Goal: Task Accomplishment & Management: Use online tool/utility

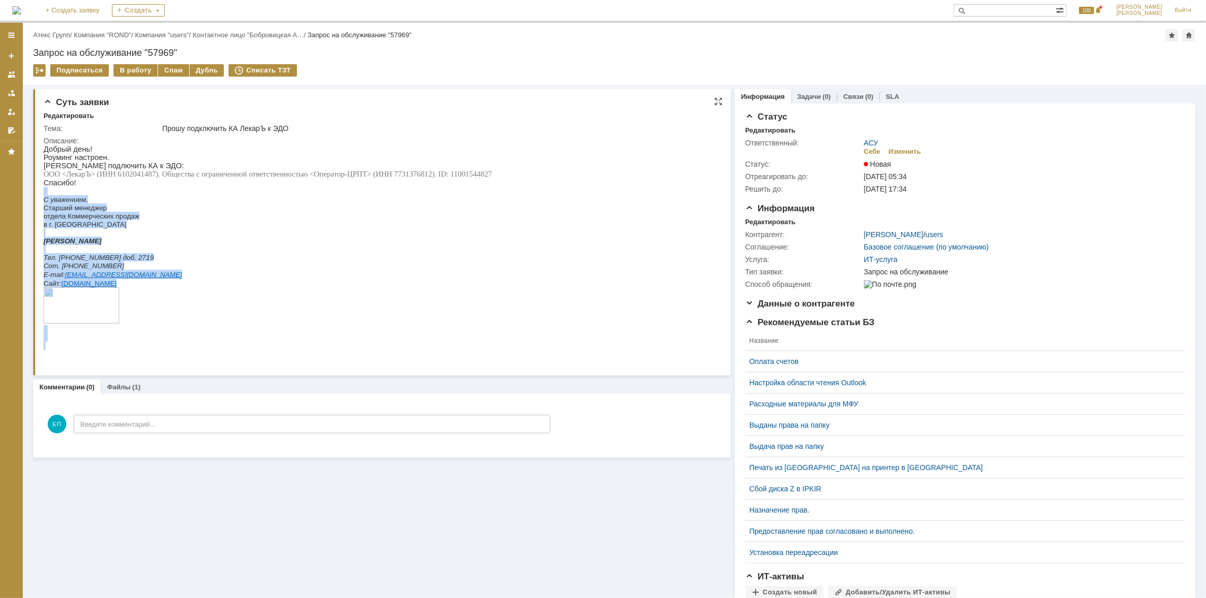
drag, startPoint x: 493, startPoint y: 174, endPoint x: 449, endPoint y: 183, distance: 45.4
click at [448, 182] on html "Добрый день! Роуминг настроен. Прошу подлючить КА к ЭДО: ООО <ЛекарЪ> (ИНН 6102…" at bounding box center [376, 247] width 667 height 205
click at [459, 203] on p "С уважением," at bounding box center [267, 199] width 448 height 8
click at [450, 181] on p "Спасибо!" at bounding box center [267, 182] width 448 height 8
click at [461, 176] on span "ООО <ЛекарЪ> (ИНН 6102041487). Общества с ограниченной ответственностью <Операт…" at bounding box center [267, 173] width 448 height 8
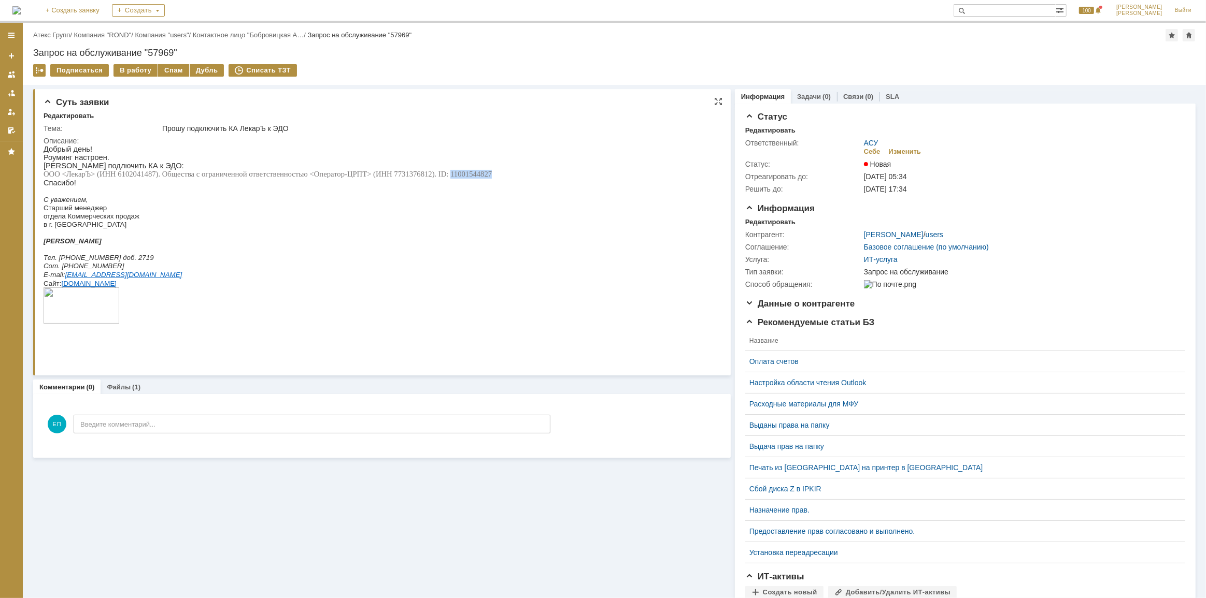
click at [462, 176] on span "ООО <ЛекарЪ> (ИНН 6102041487). Общества с ограниченной ответственностью <Операт…" at bounding box center [267, 173] width 448 height 8
click at [120, 387] on link "Файлы" at bounding box center [119, 387] width 24 height 8
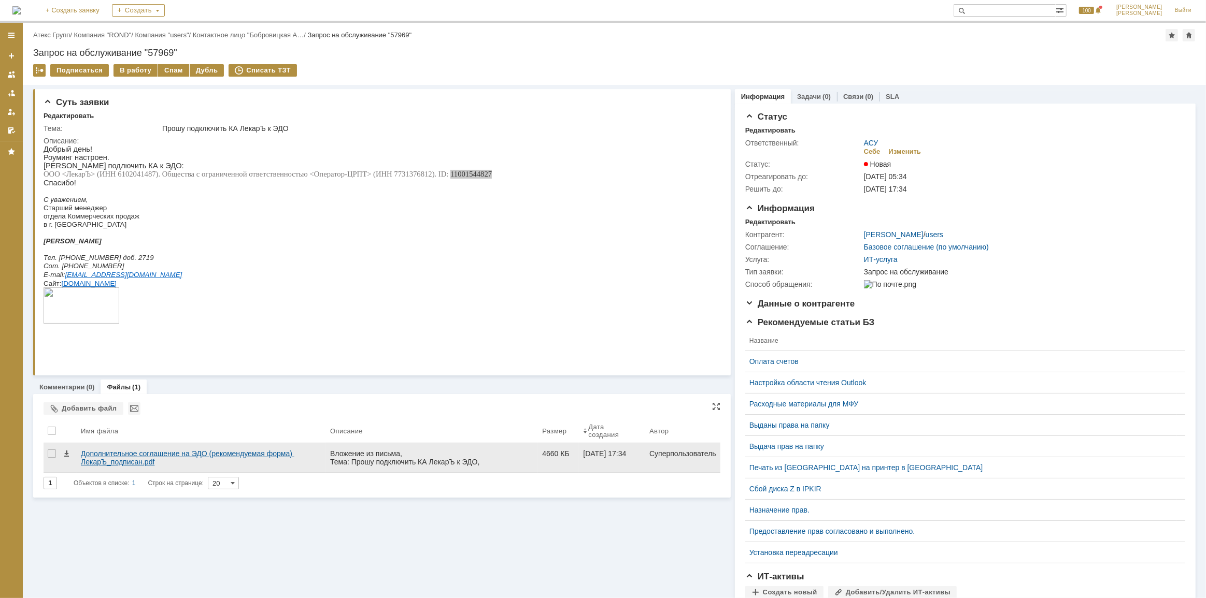
click at [118, 457] on div "Дополнительное соглашение на ЭДО (рекомендуемая форма) ЛекарЪ_подписан.pdf" at bounding box center [201, 458] width 241 height 17
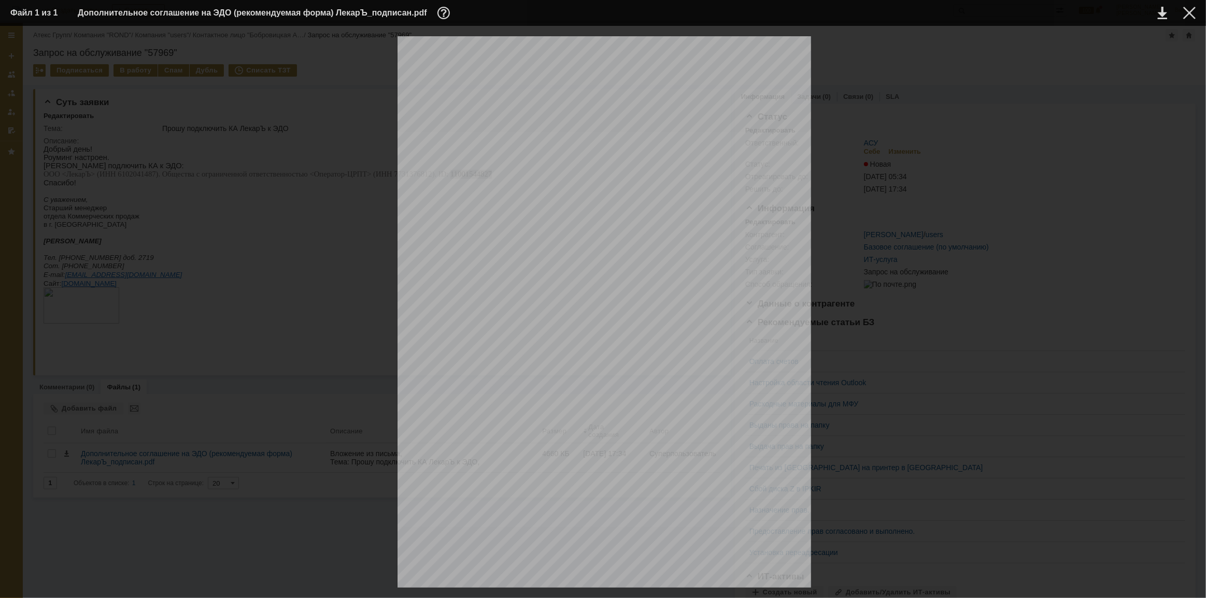
scroll to position [1205, 0]
drag, startPoint x: 453, startPoint y: 227, endPoint x: 521, endPoint y: 236, distance: 68.5
drag, startPoint x: 485, startPoint y: 241, endPoint x: 502, endPoint y: 240, distance: 16.6
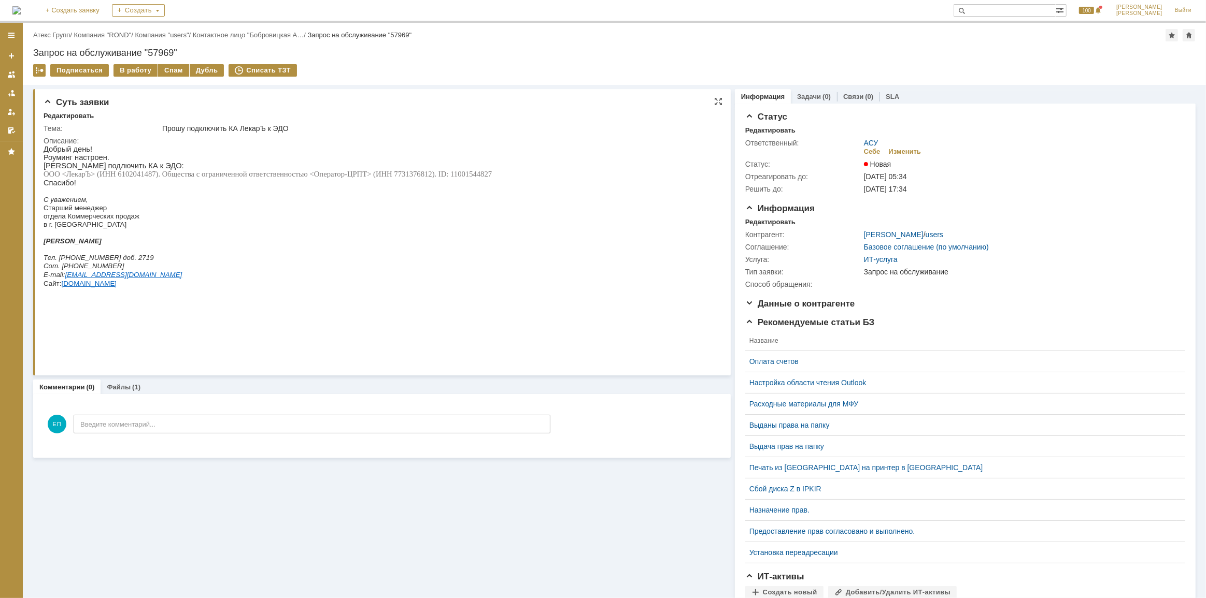
click at [469, 174] on span "ООО <ЛекарЪ> (ИНН 6102041487). Общества с ограниченной ответственностью <Операт…" at bounding box center [267, 173] width 448 height 8
copy span "11001544827"
click at [127, 175] on span "ООО <ЛекарЪ> (ИНН 6102041487). Общества с ограниченной ответственностью <Операт…" at bounding box center [267, 173] width 448 height 8
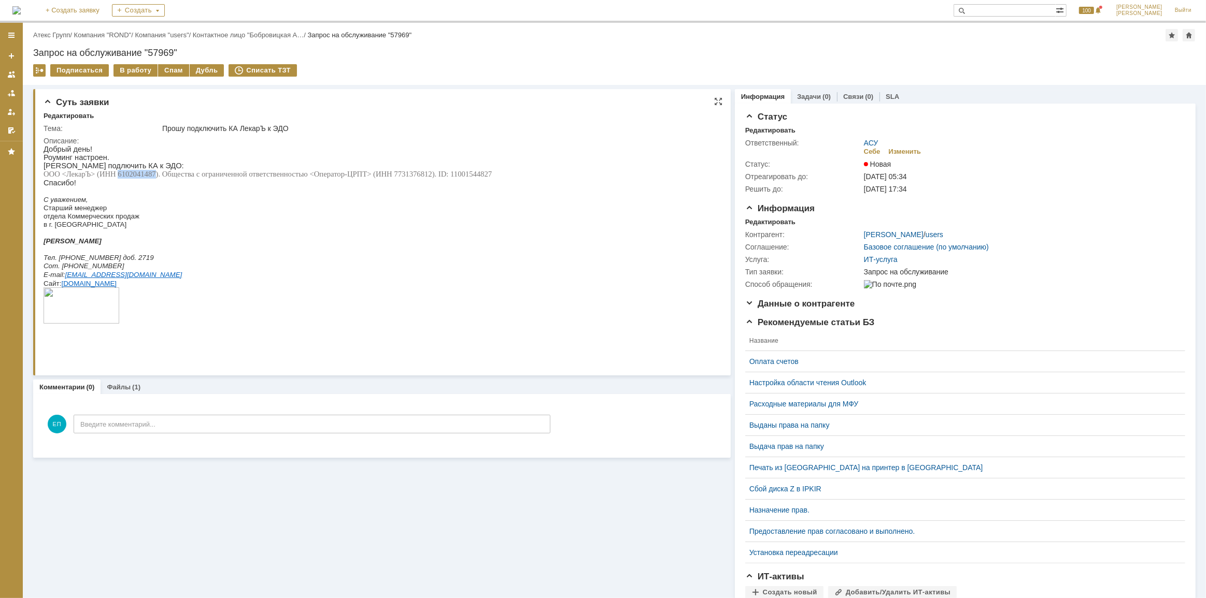
copy span "6102041487"
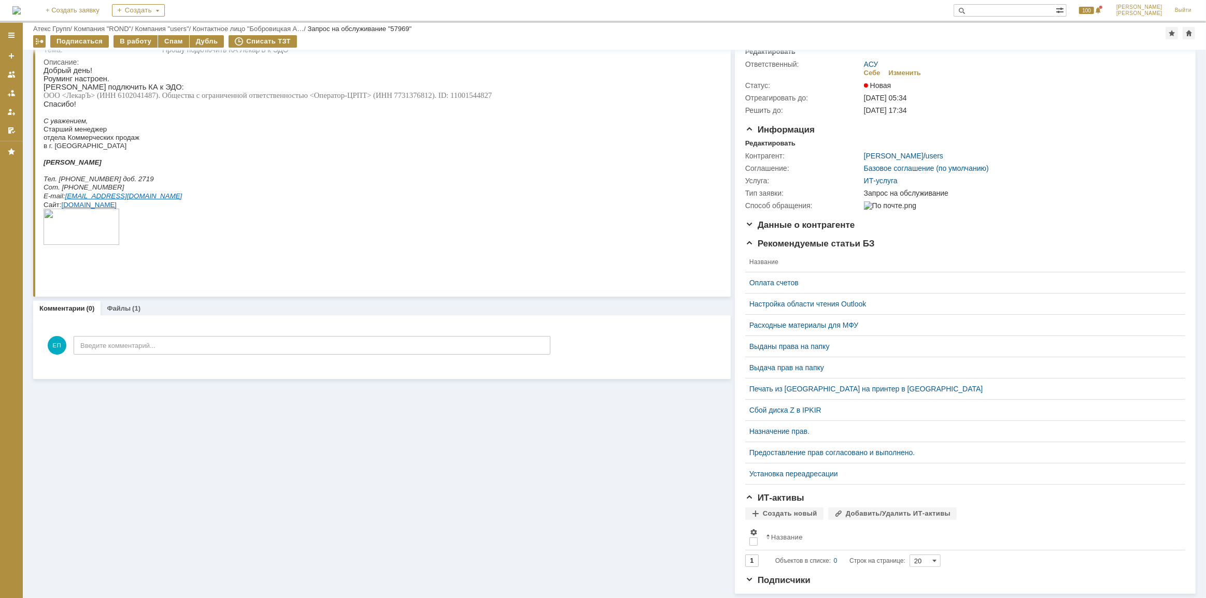
click at [305, 106] on p "Спасибо!" at bounding box center [267, 103] width 448 height 8
click at [145, 98] on span "ООО <ЛекарЪ> (ИНН 6102041487). Общества с ограниченной ответственностью <Операт…" at bounding box center [267, 95] width 448 height 8
click at [368, 191] on p "Сот. [PHONE_NUMBER]" at bounding box center [267, 186] width 448 height 8
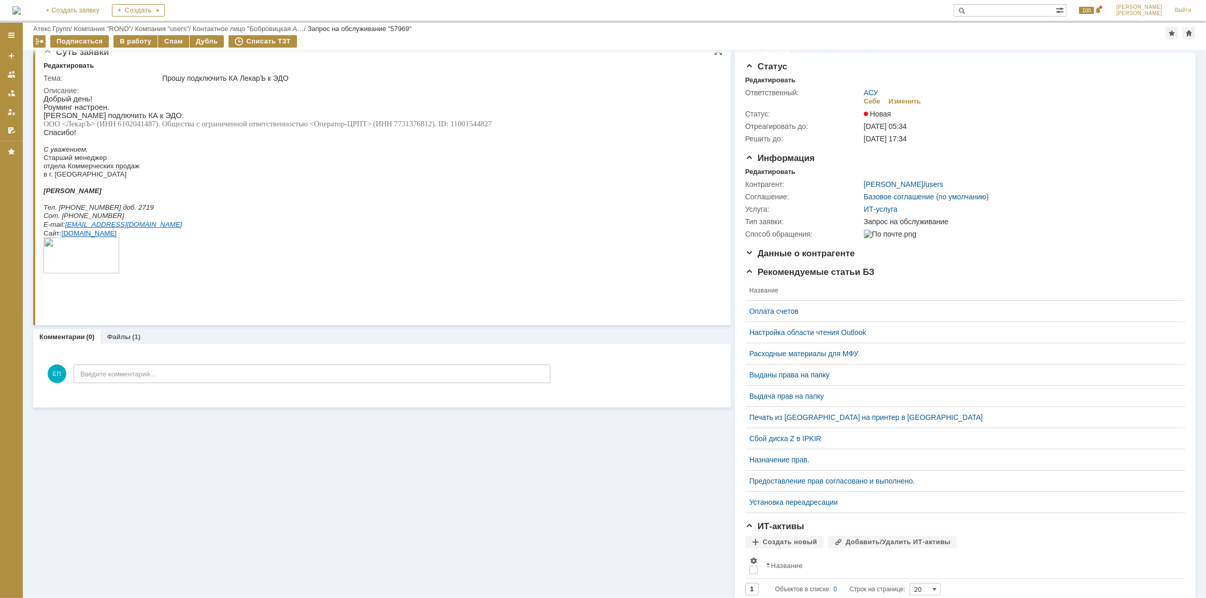
scroll to position [0, 0]
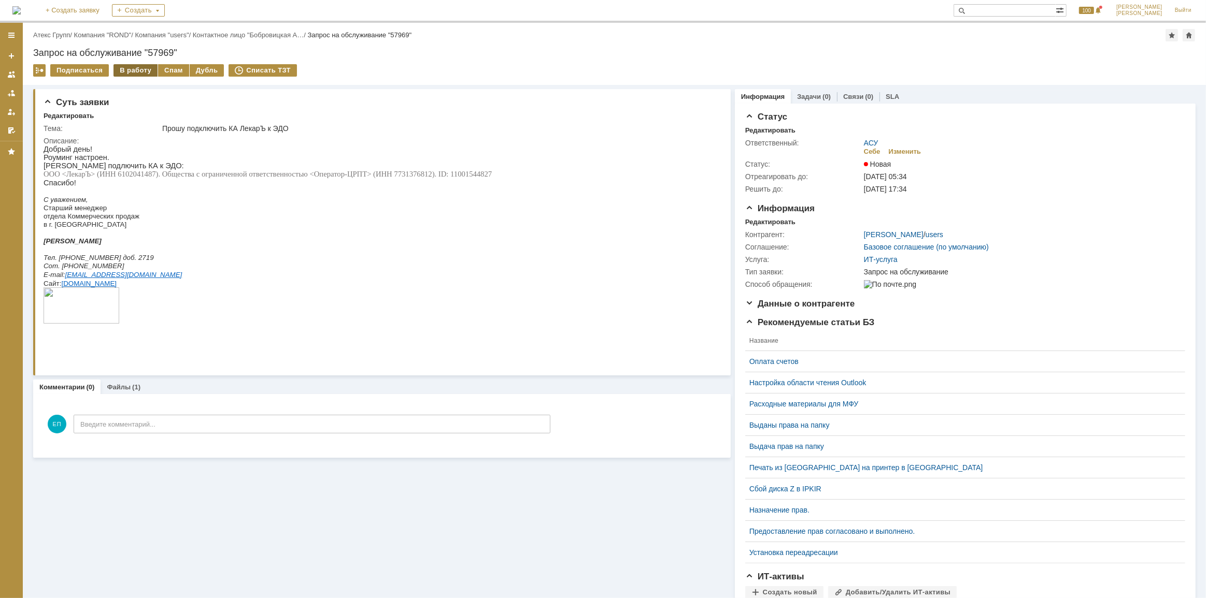
click at [140, 66] on div "В работу" at bounding box center [135, 70] width 44 height 12
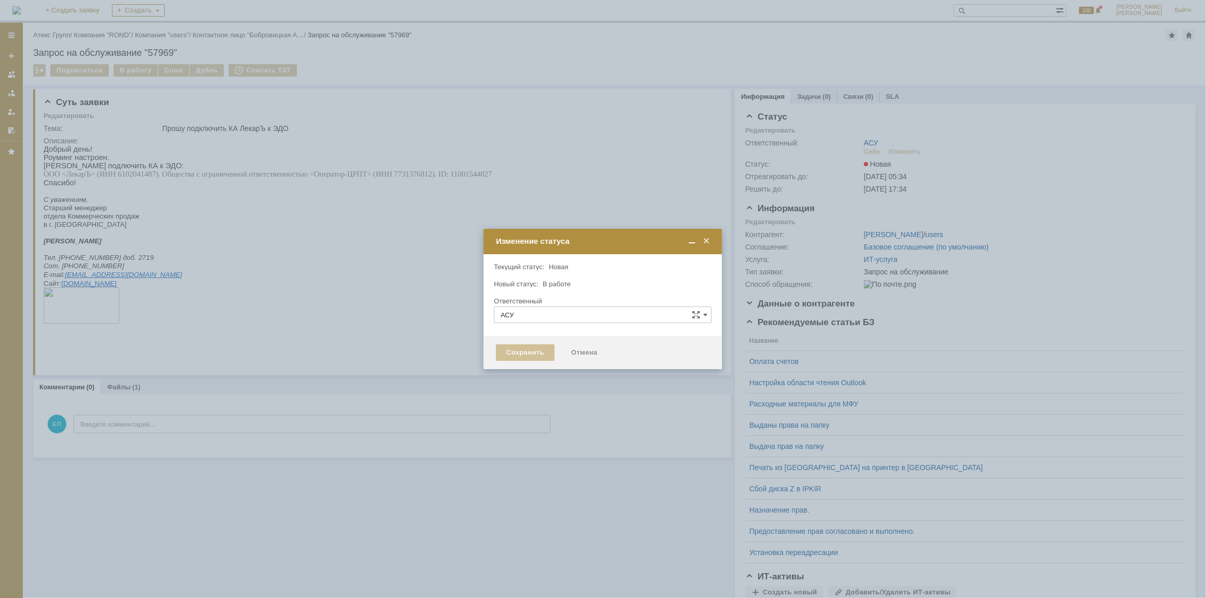
type input "[PERSON_NAME]"
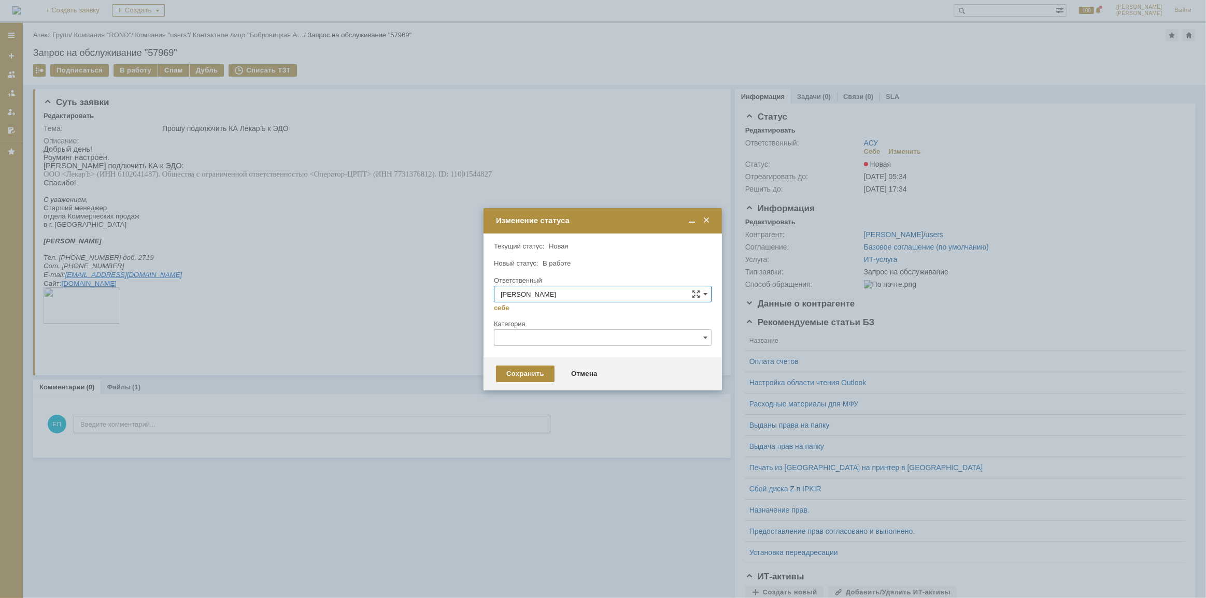
click at [519, 363] on div "Сохранить Отмена" at bounding box center [602, 374] width 238 height 33
click at [522, 364] on div "Сохранить Отмена" at bounding box center [602, 374] width 238 height 33
click at [524, 371] on div "Сохранить" at bounding box center [525, 374] width 59 height 17
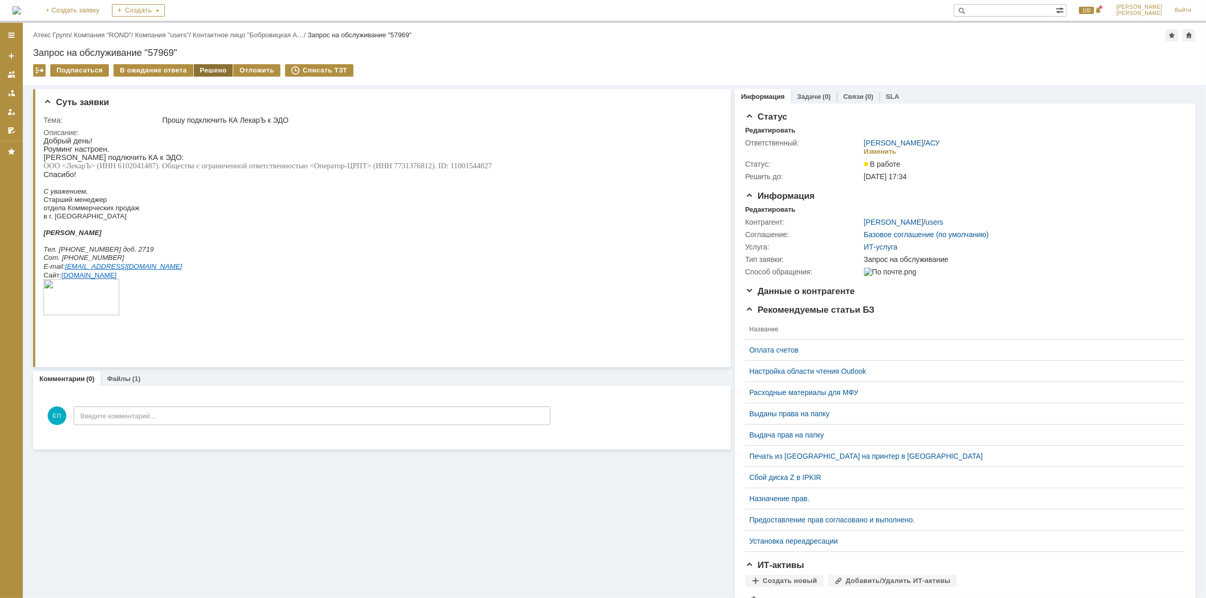
click at [220, 68] on div "Решено" at bounding box center [213, 70] width 39 height 12
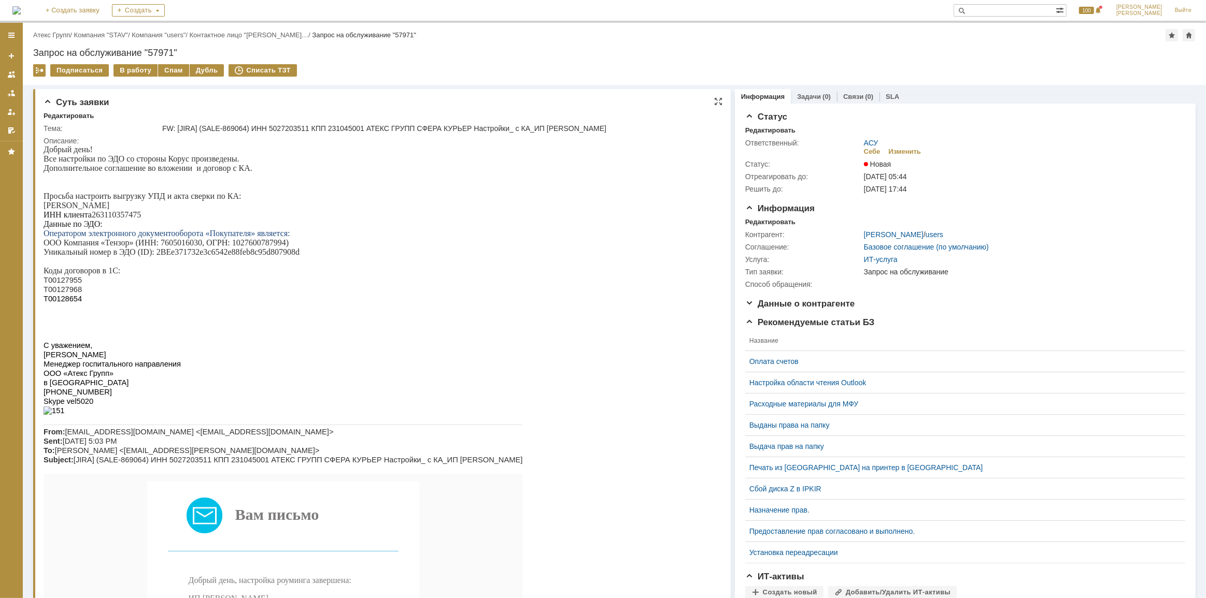
click at [475, 340] on p at bounding box center [282, 335] width 479 height 9
click at [308, 275] on p "Коды договоров в 1С:" at bounding box center [282, 270] width 479 height 9
click at [130, 218] on p "ИНН клиента 263110357475" at bounding box center [282, 214] width 479 height 9
click at [126, 226] on p "Данные по ЭДО:" at bounding box center [282, 223] width 479 height 9
click at [128, 219] on p "ИНН клиента 263110357475" at bounding box center [282, 214] width 479 height 9
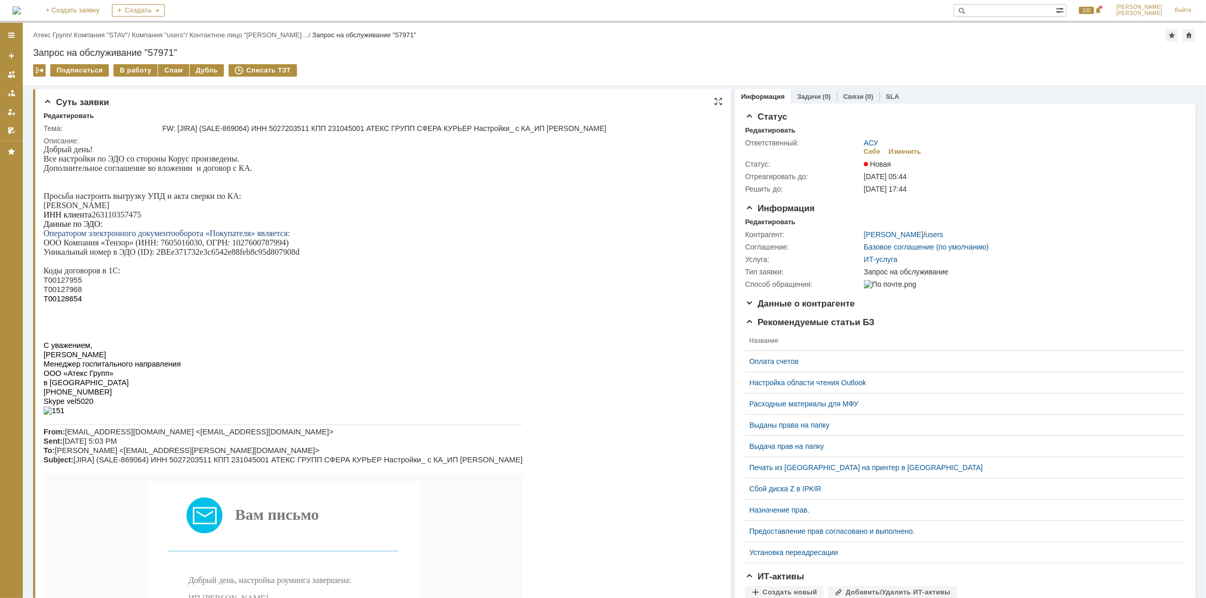
click at [128, 219] on p "ИНН клиента 263110357475" at bounding box center [282, 214] width 479 height 9
copy p "263110357475"
click at [132, 70] on div "В работу" at bounding box center [135, 70] width 44 height 12
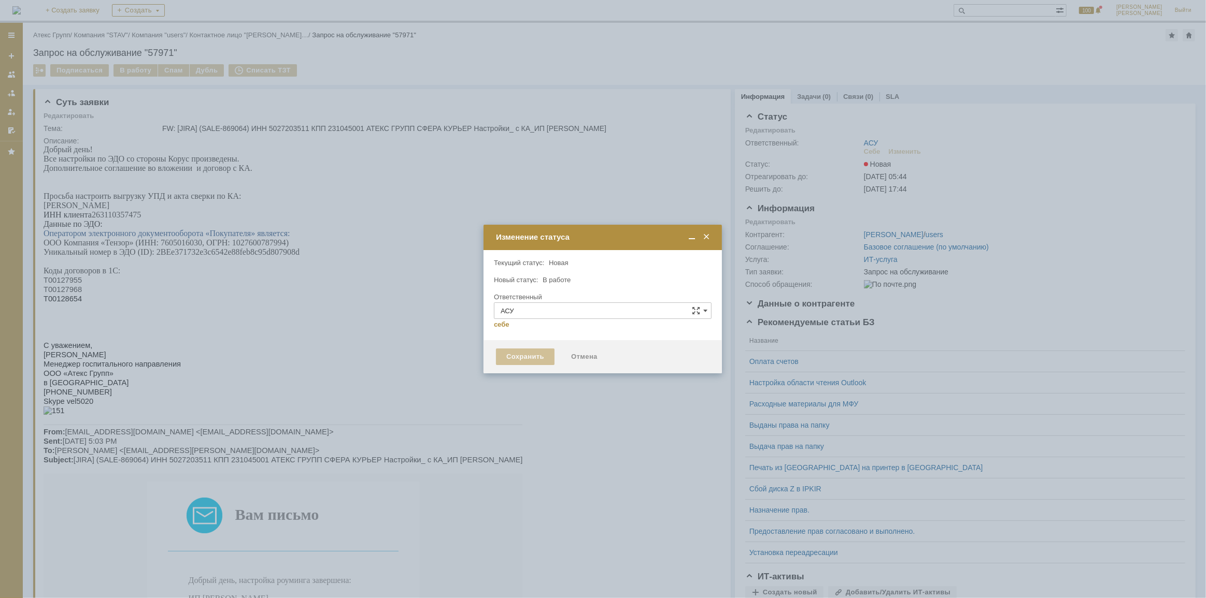
type input "[PERSON_NAME]"
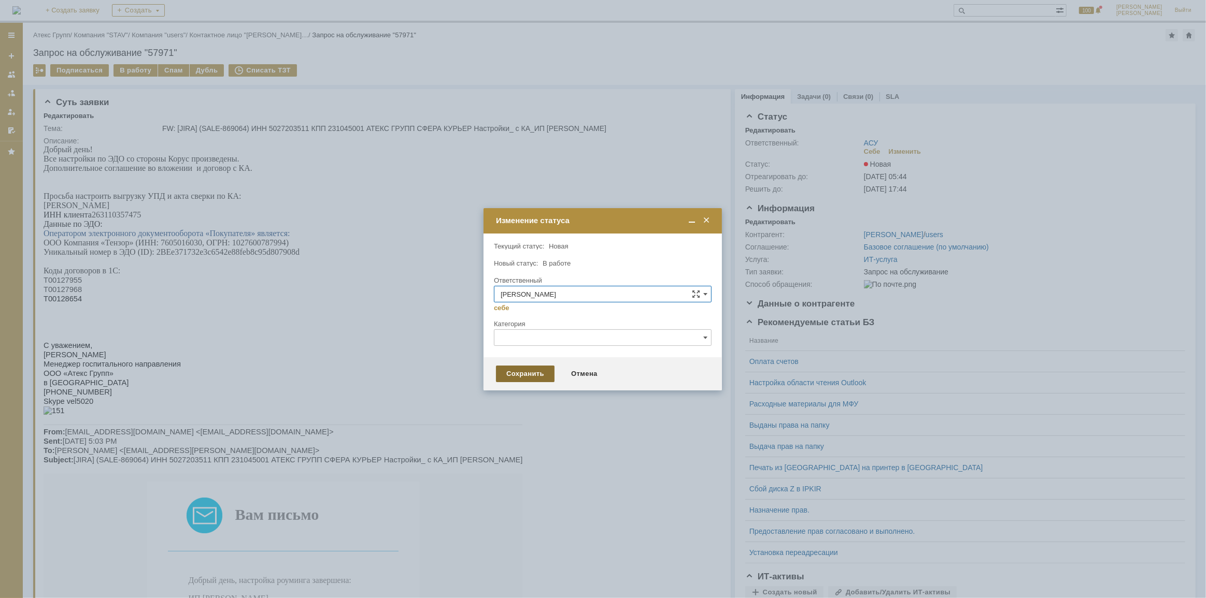
click at [514, 374] on div "Сохранить" at bounding box center [525, 374] width 59 height 17
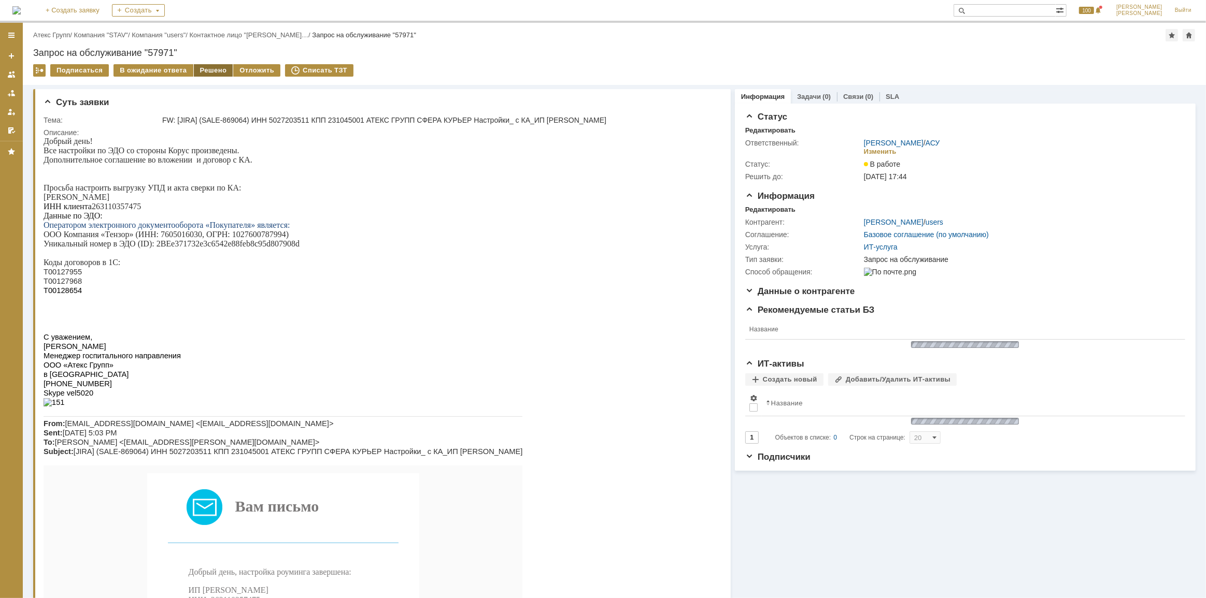
click at [212, 73] on div "Решено" at bounding box center [213, 70] width 39 height 12
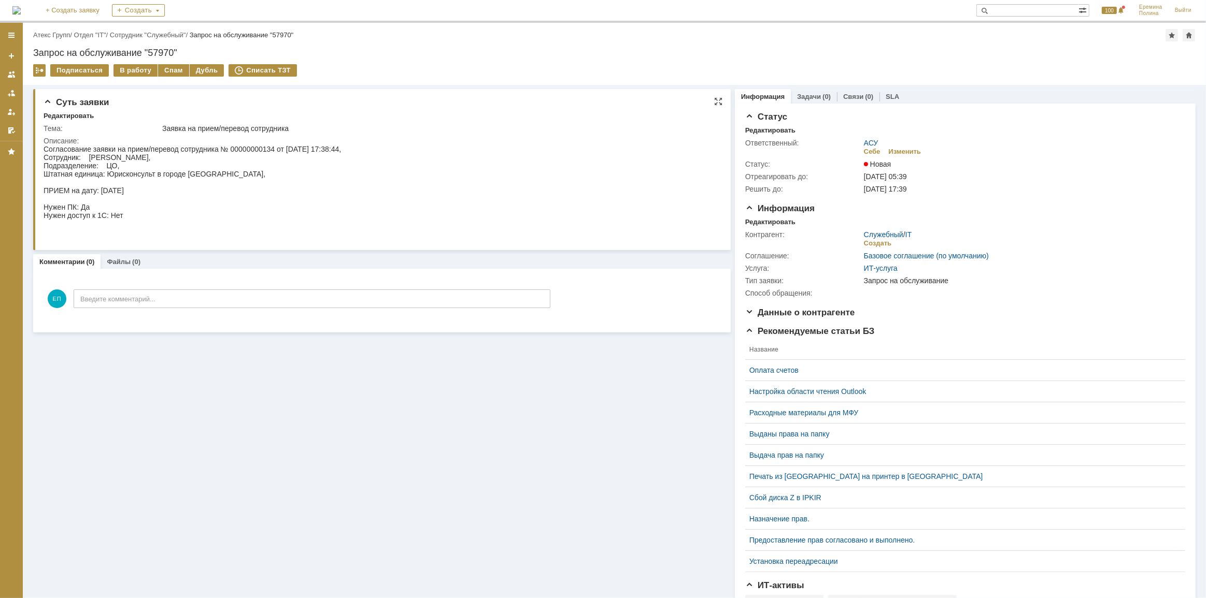
drag, startPoint x: 345, startPoint y: 180, endPoint x: 333, endPoint y: 155, distance: 27.6
click at [340, 180] on div "Согласование заявки на прием/перевод сотрудника № 00000000134 от [DATE] 17:38:4…" at bounding box center [191, 190] width 297 height 91
click at [136, 72] on div "В работу" at bounding box center [135, 70] width 44 height 12
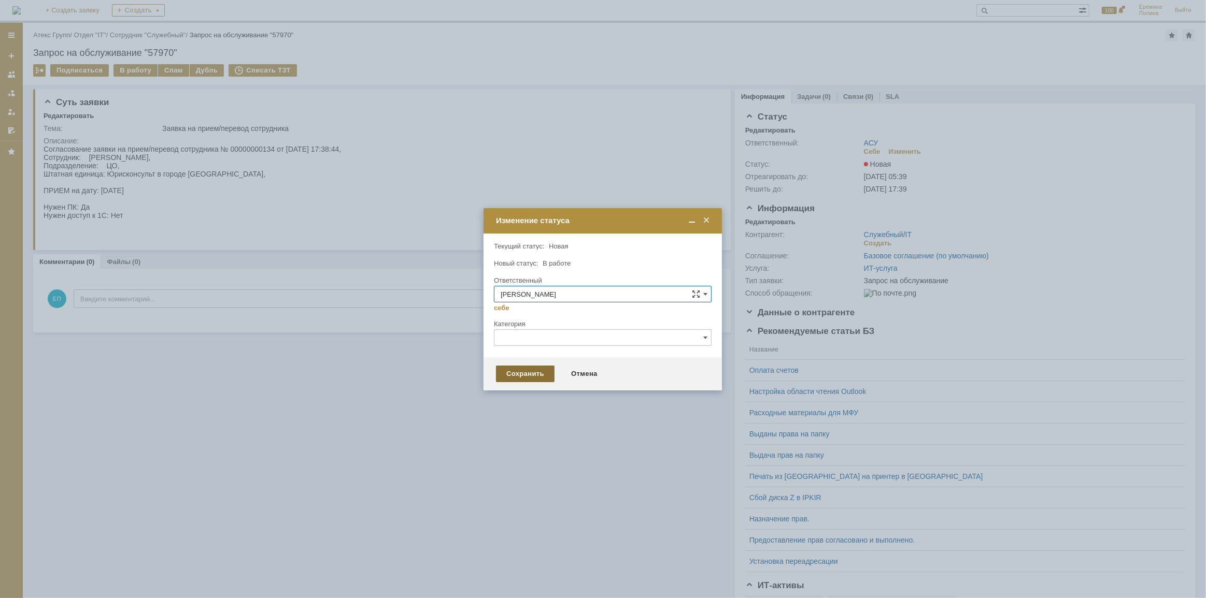
click at [520, 373] on div "Сохранить" at bounding box center [525, 374] width 59 height 17
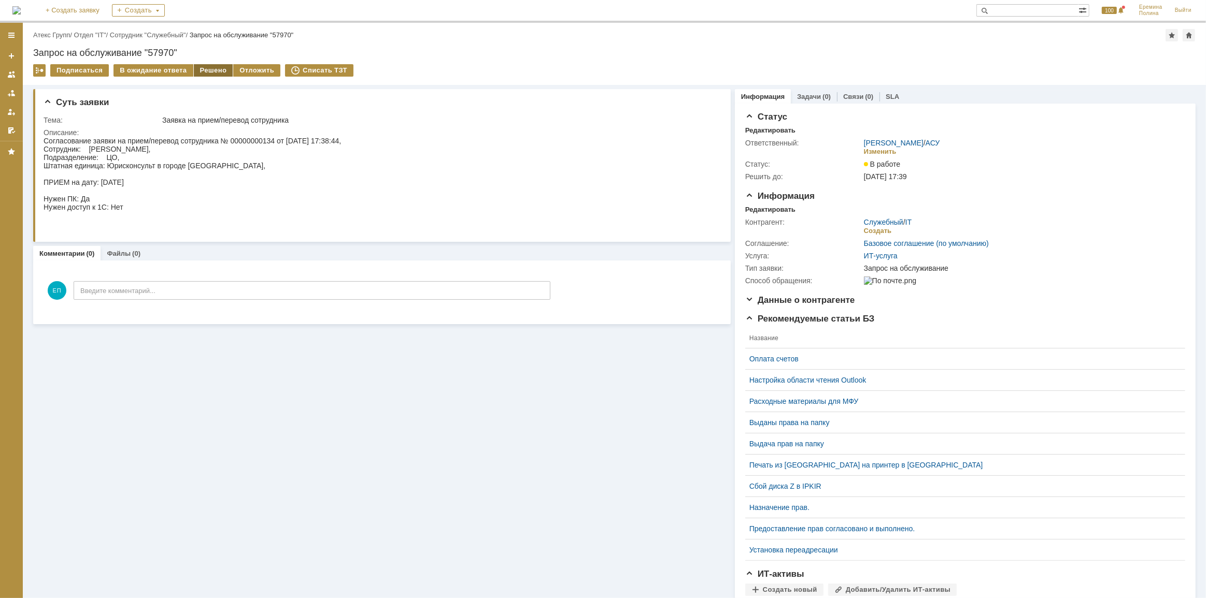
click at [209, 71] on div "Решено" at bounding box center [213, 70] width 39 height 12
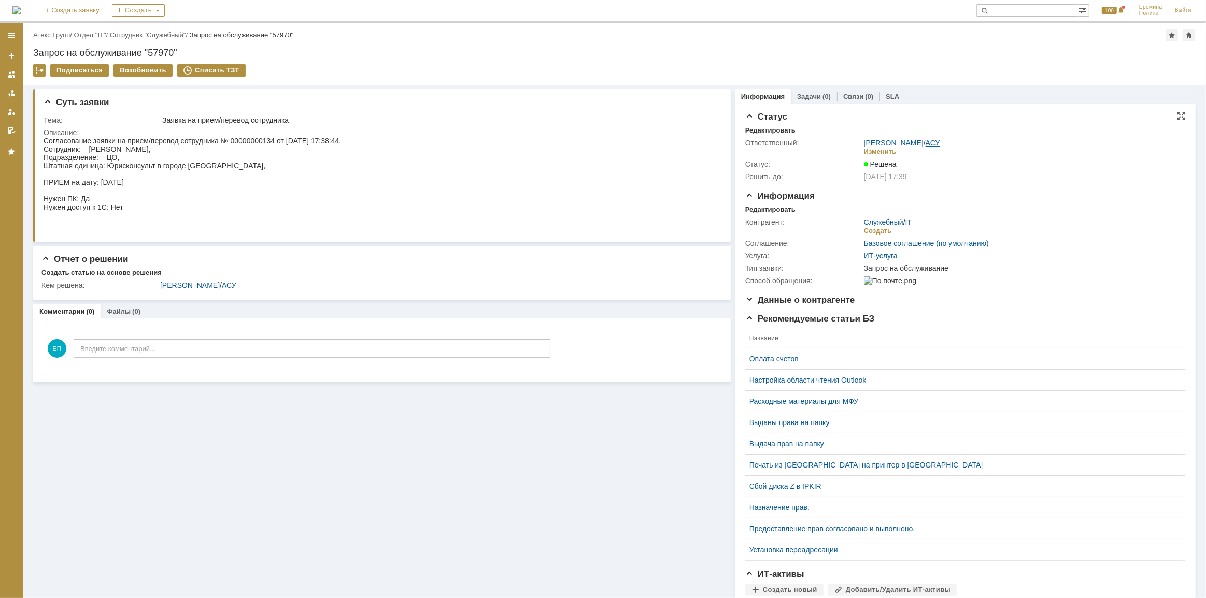
click at [932, 140] on link "АСУ" at bounding box center [932, 143] width 15 height 8
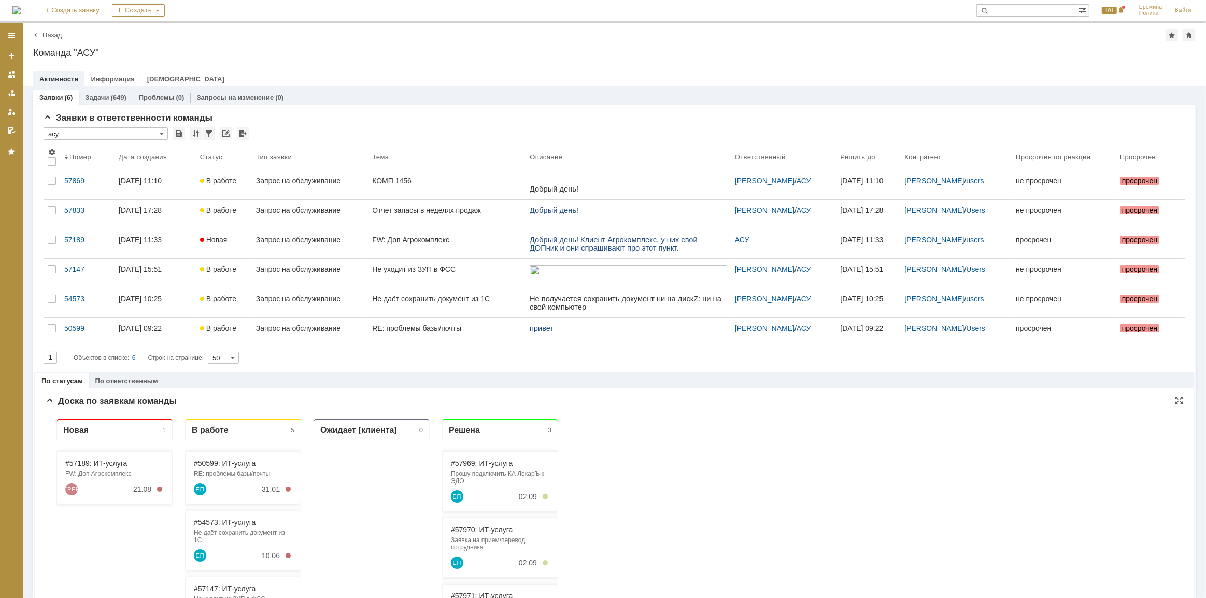
drag, startPoint x: 684, startPoint y: 496, endPoint x: 573, endPoint y: 418, distance: 135.4
